Goal: Find specific page/section: Find specific page/section

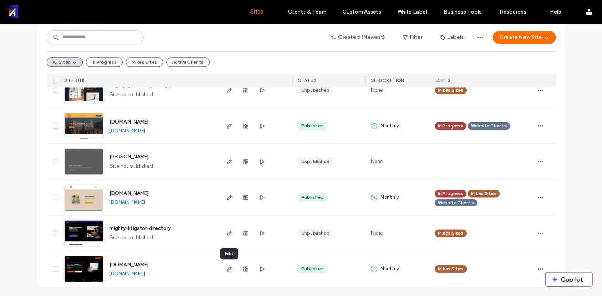
click at [229, 269] on use "button" at bounding box center [229, 268] width 5 height 5
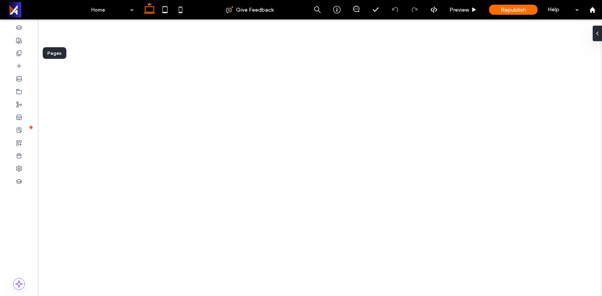
click at [19, 54] on icon at bounding box center [19, 53] width 6 height 6
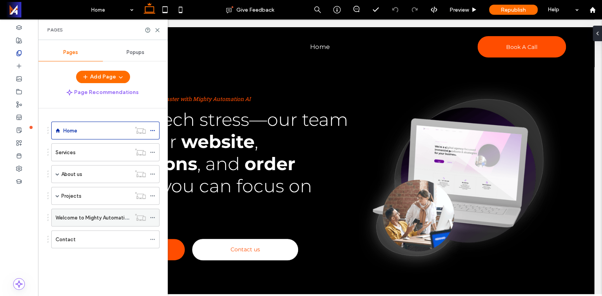
click at [80, 219] on label "Welcome to Mighty Automation Ultimate Marketing Package!" at bounding box center [128, 218] width 144 height 14
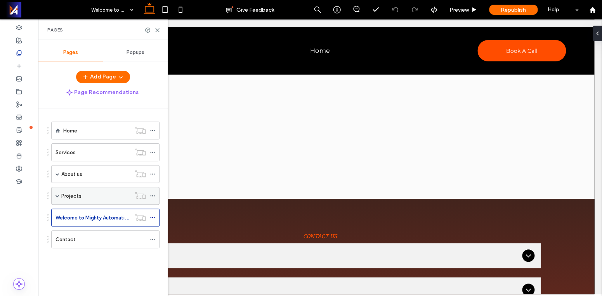
click at [60, 196] on div "Projects" at bounding box center [105, 196] width 108 height 18
click at [158, 31] on use at bounding box center [157, 29] width 3 height 3
